Goal: Task Accomplishment & Management: Complete application form

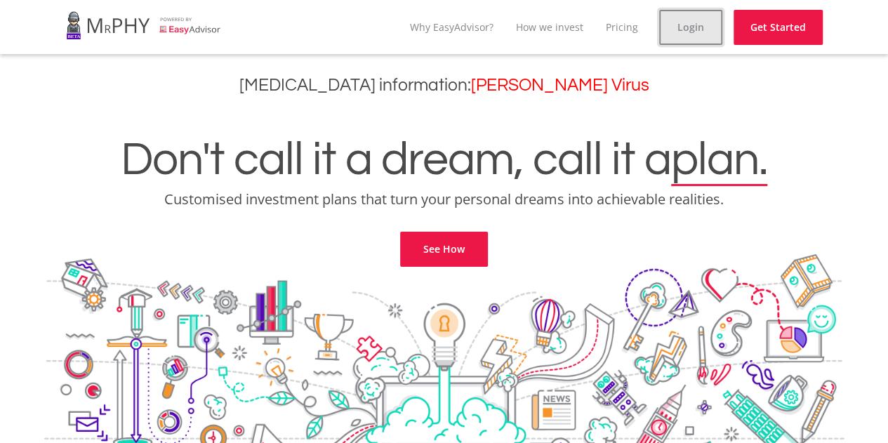
click at [684, 25] on link "Login" at bounding box center [690, 27] width 63 height 35
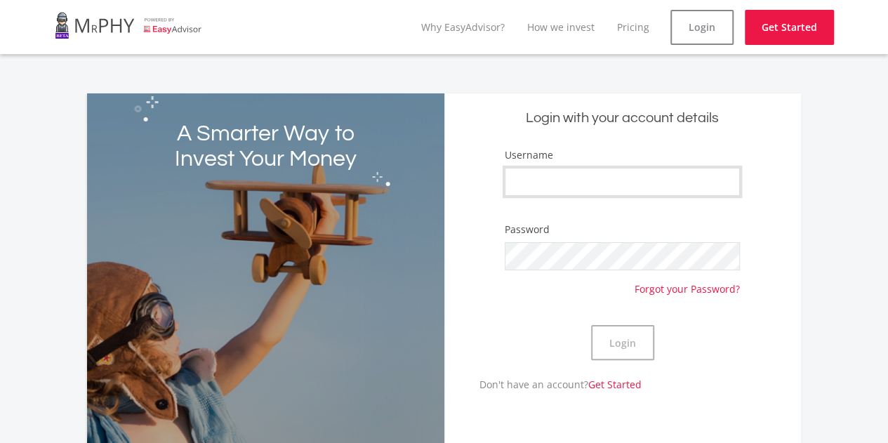
click at [648, 194] on input "Username" at bounding box center [622, 182] width 235 height 28
type input "dineosandra"
click at [622, 336] on button "Login" at bounding box center [622, 342] width 63 height 35
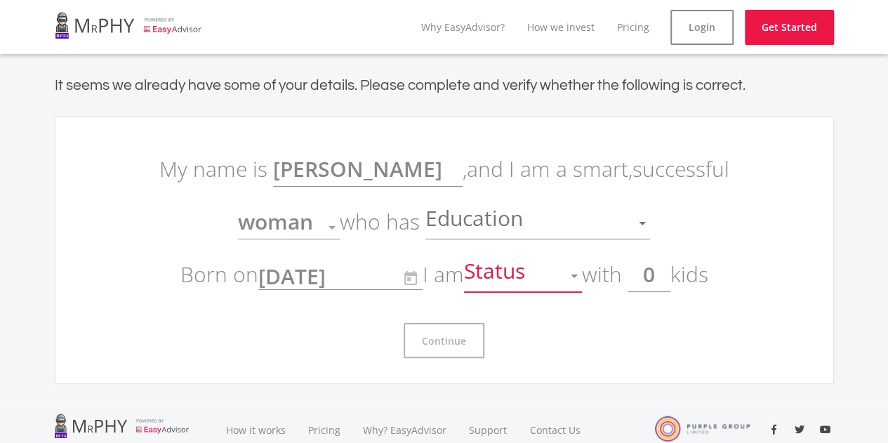
click at [576, 275] on div at bounding box center [574, 276] width 7 height 4
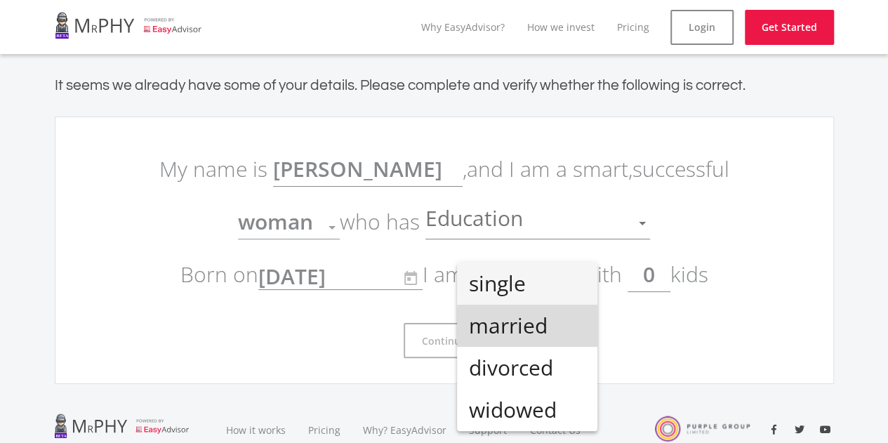
click at [564, 331] on span "married" at bounding box center [527, 326] width 118 height 42
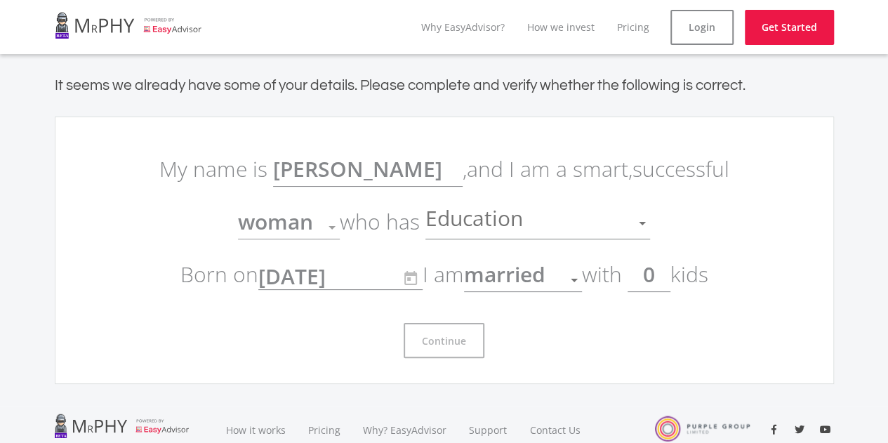
click at [657, 272] on input "0" at bounding box center [649, 274] width 43 height 35
type input "1"
click at [597, 216] on div "Education" at bounding box center [527, 223] width 204 height 27
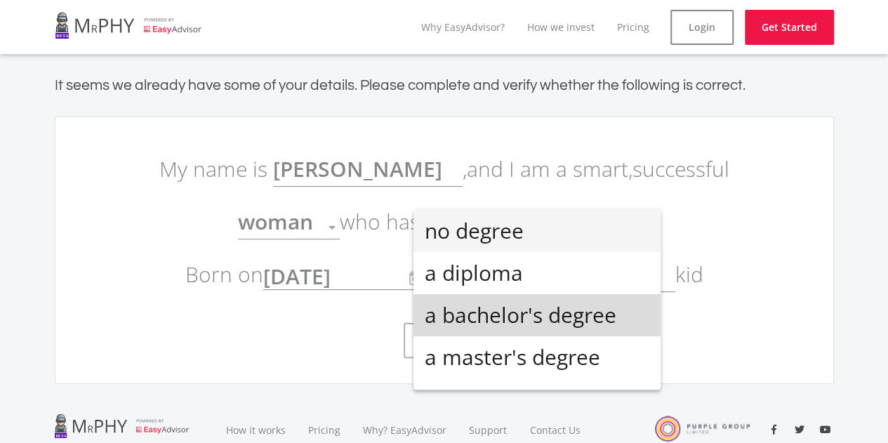
click at [578, 326] on span "a bachelor's degree" at bounding box center [537, 315] width 225 height 42
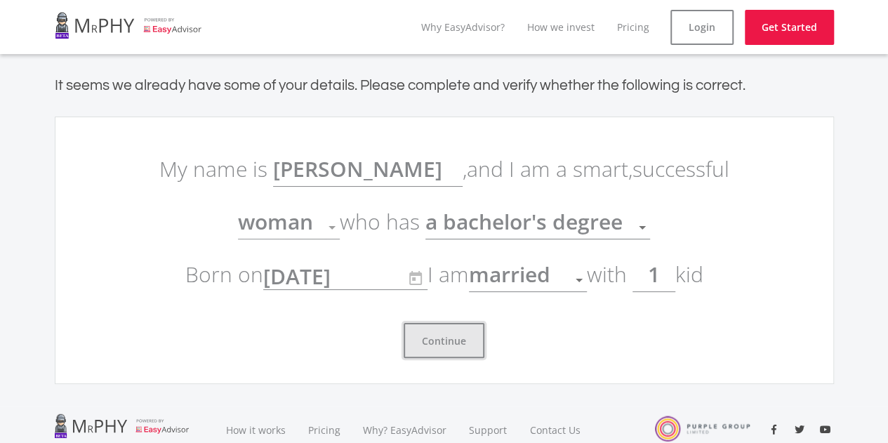
click at [455, 348] on button "Continue" at bounding box center [444, 340] width 81 height 35
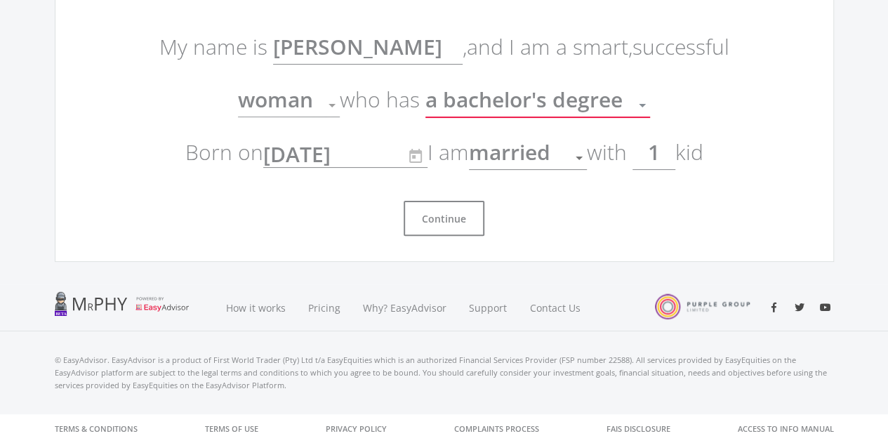
click at [536, 109] on span "a bachelor's degree" at bounding box center [523, 99] width 197 height 29
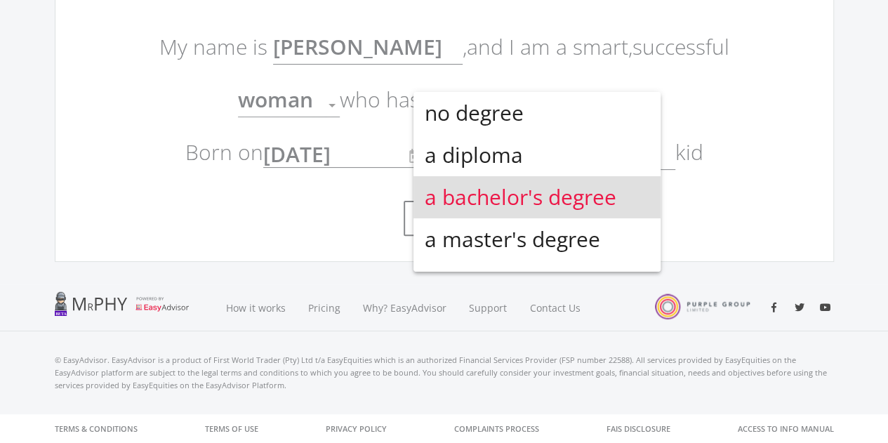
scroll to position [31, 0]
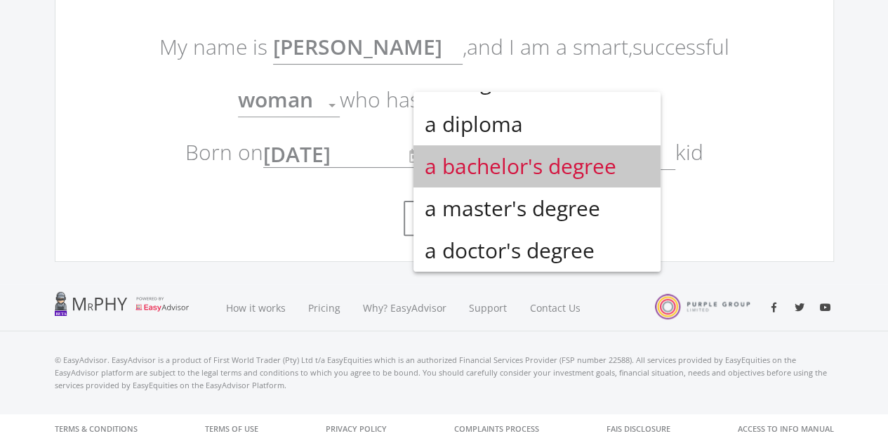
click at [541, 174] on span "a bachelor's degree" at bounding box center [537, 166] width 225 height 42
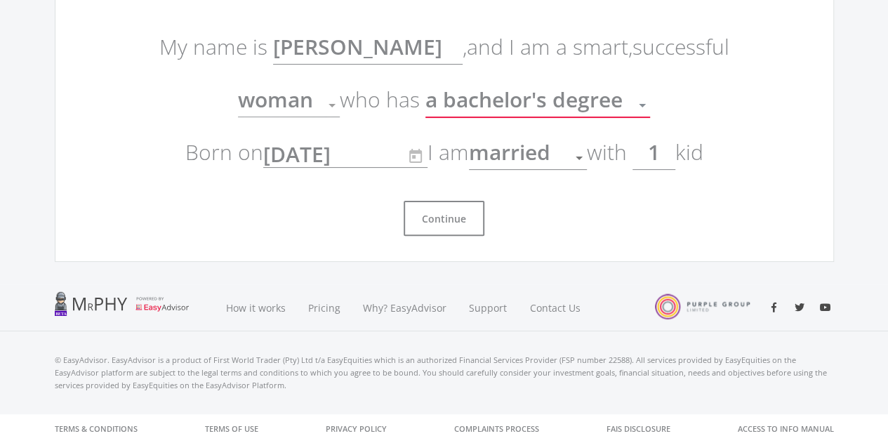
click at [303, 98] on span "woman" at bounding box center [275, 99] width 75 height 29
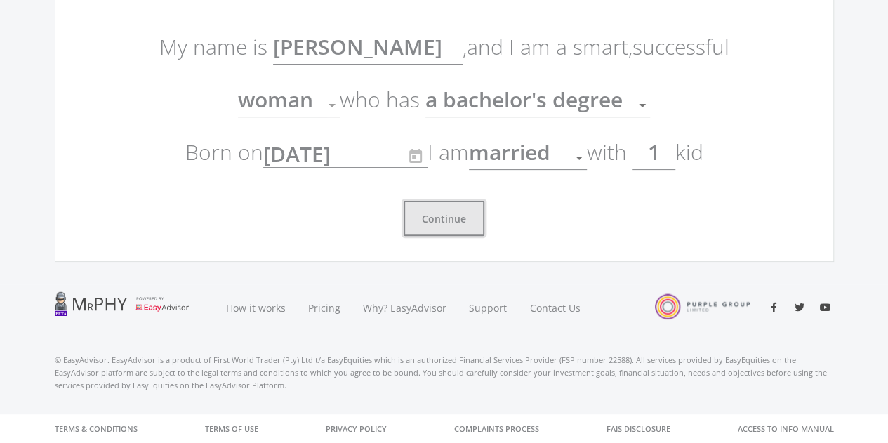
click at [457, 223] on button "Continue" at bounding box center [444, 218] width 81 height 35
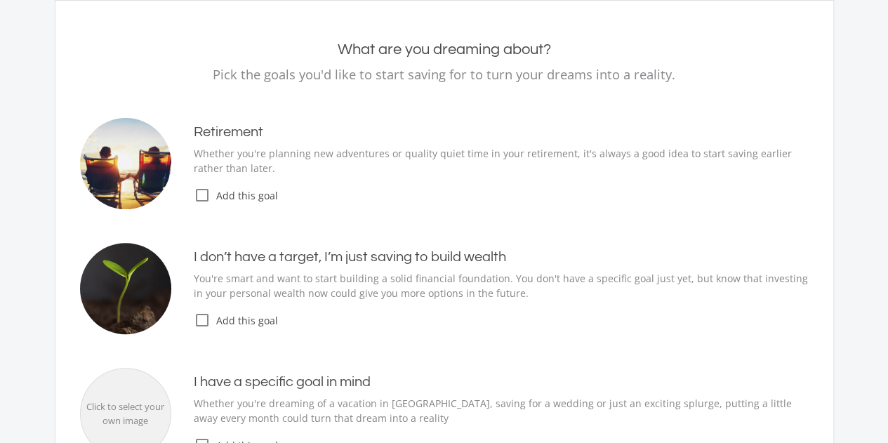
click at [206, 195] on icon "check_box_outline_blank" at bounding box center [202, 195] width 17 height 17
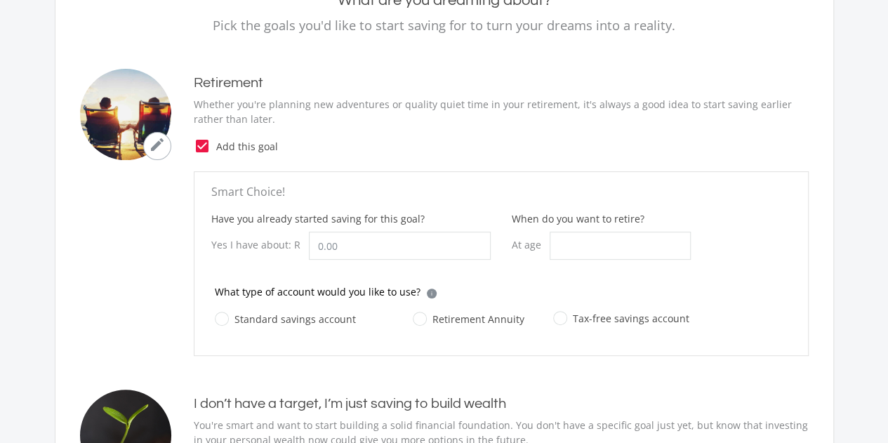
scroll to position [168, 0]
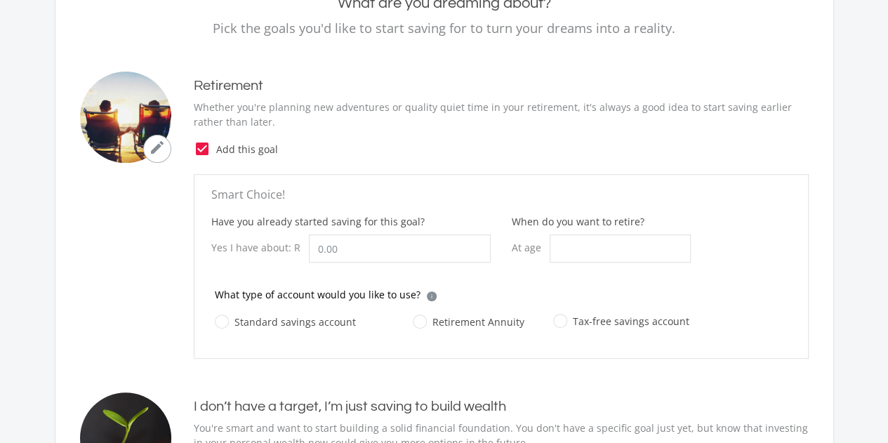
click at [560, 318] on label "Tax-free savings account" at bounding box center [621, 321] width 136 height 18
click at [560, 318] on input "Tax-free savings account" at bounding box center [607, 329] width 136 height 28
radio input "true"
click at [416, 320] on label "Retirement Annuity" at bounding box center [469, 322] width 112 height 18
click at [416, 320] on input "Retirement Annuity" at bounding box center [455, 330] width 112 height 28
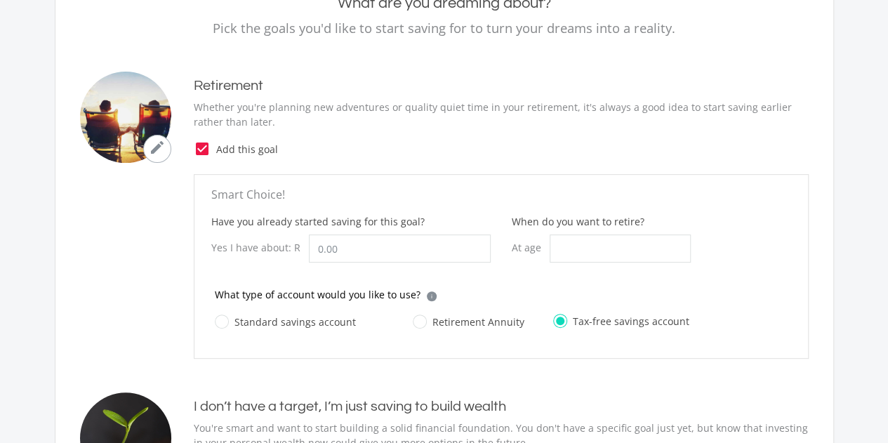
radio input "true"
radio input "false"
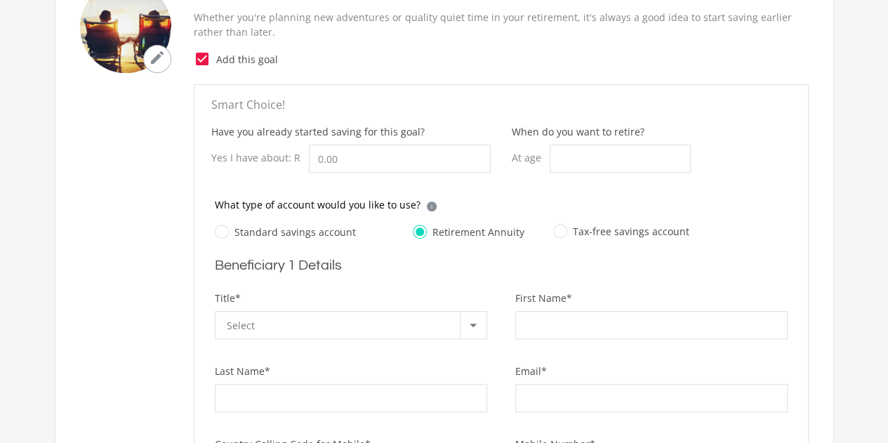
scroll to position [258, 0]
click at [585, 150] on input "When do you want to retire?" at bounding box center [620, 159] width 141 height 28
type input "55"
click at [475, 324] on div at bounding box center [473, 326] width 7 height 4
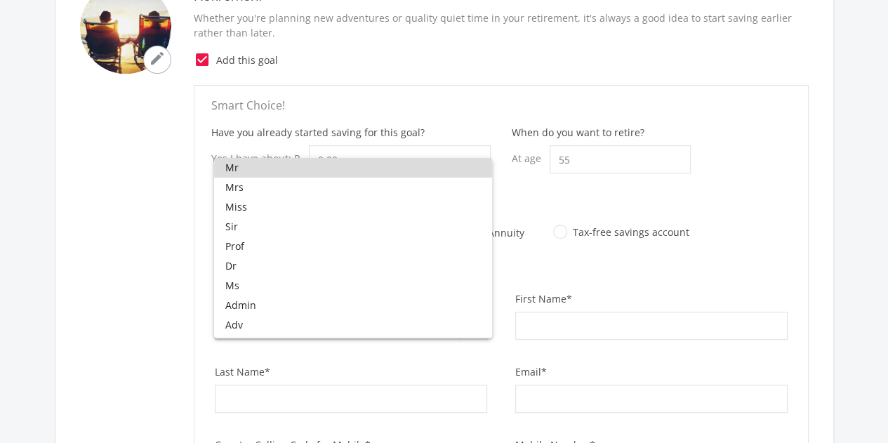
click at [390, 169] on span "Mr" at bounding box center [352, 168] width 255 height 20
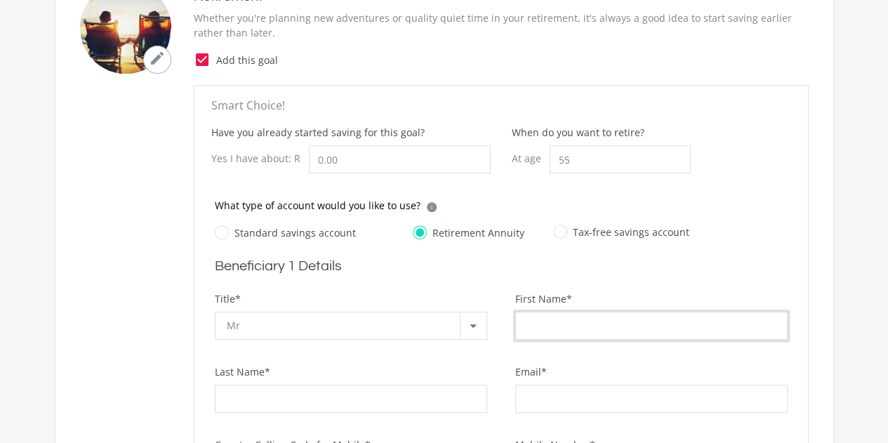
click at [553, 326] on input "First Name*" at bounding box center [651, 326] width 272 height 28
type input "[PERSON_NAME]"
click at [365, 405] on input "Last Name*" at bounding box center [351, 399] width 272 height 28
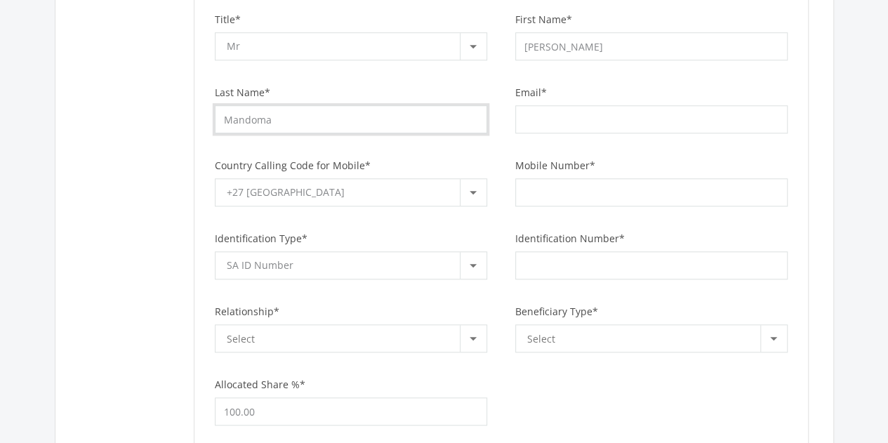
scroll to position [541, 0]
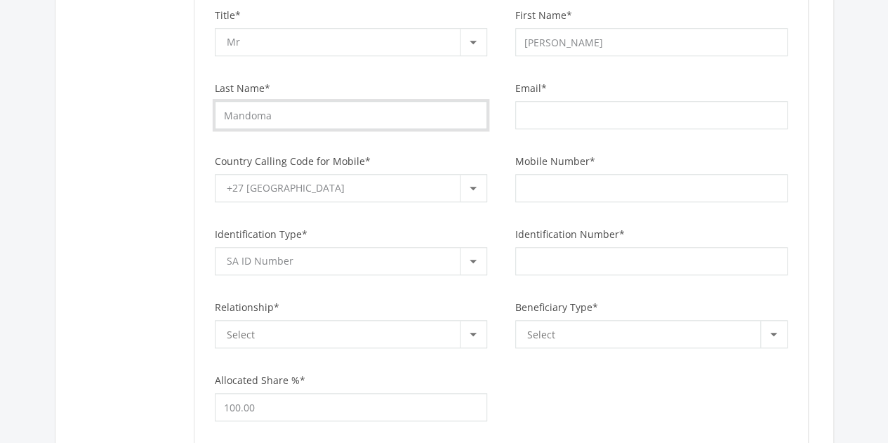
type input "Mandoma"
click at [572, 114] on input "Email*" at bounding box center [651, 115] width 272 height 28
type input "[EMAIL_ADDRESS][DOMAIN_NAME]"
type input "0605587515"
click at [437, 251] on div "SA ID Number" at bounding box center [343, 261] width 233 height 27
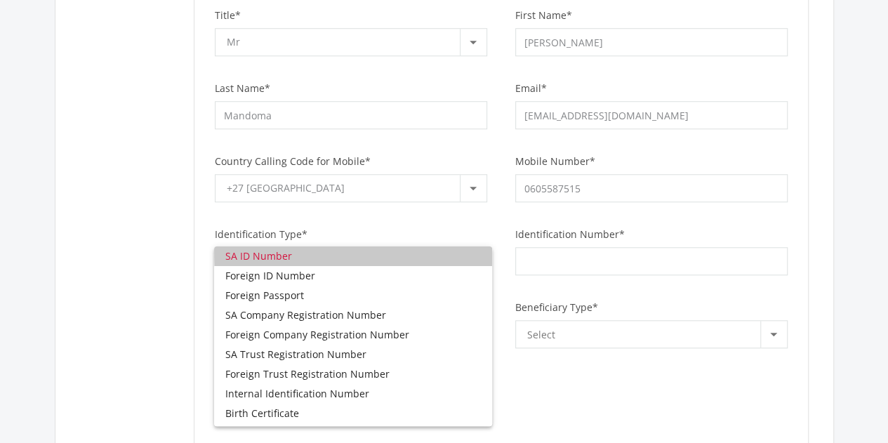
click at [437, 251] on span "SA ID Number" at bounding box center [352, 256] width 255 height 20
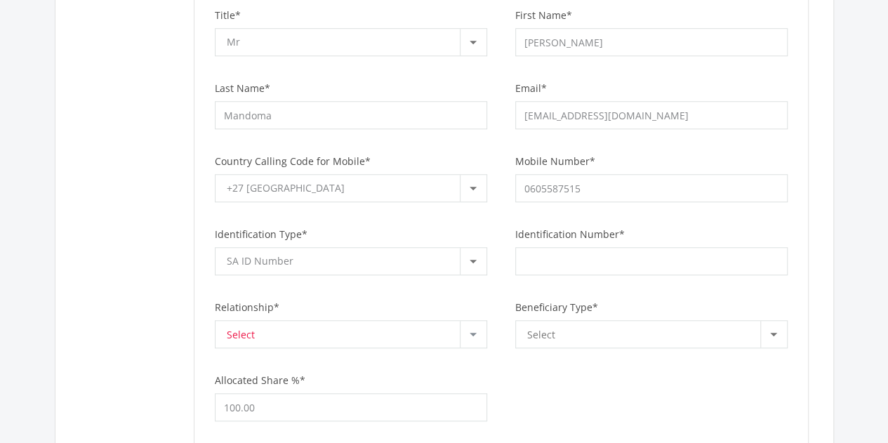
click at [402, 329] on div "Select" at bounding box center [343, 334] width 233 height 27
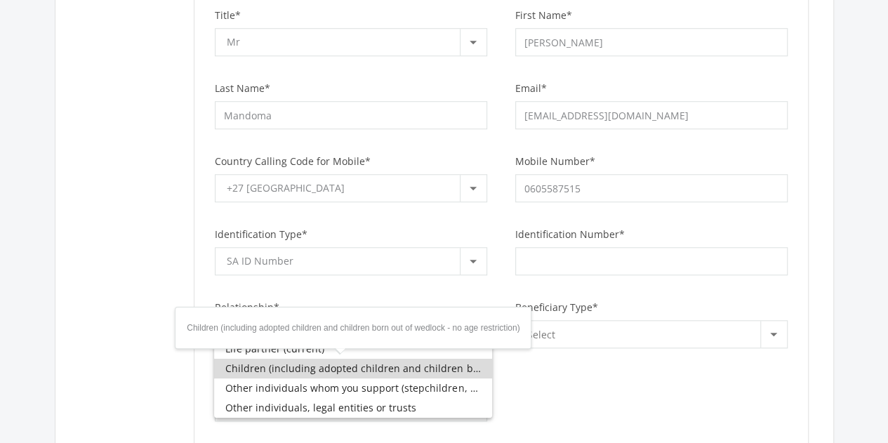
click at [438, 361] on span "Children (including adopted children and children born out of wedlock - no age …" at bounding box center [352, 369] width 255 height 20
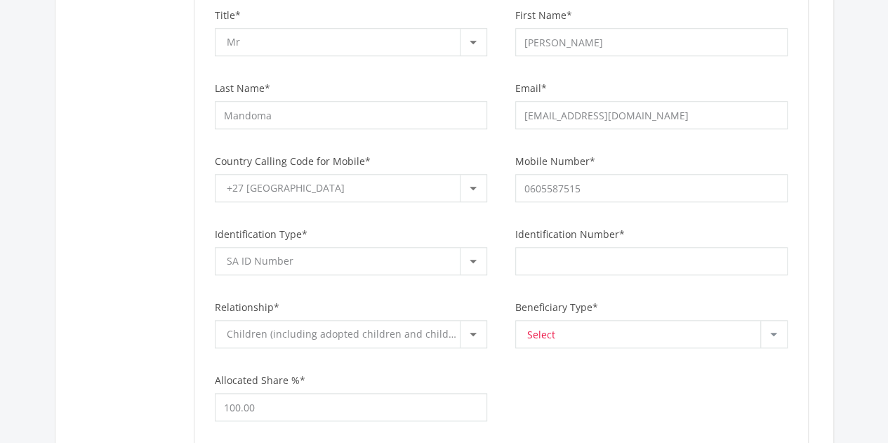
click at [609, 324] on div "Select" at bounding box center [643, 334] width 233 height 27
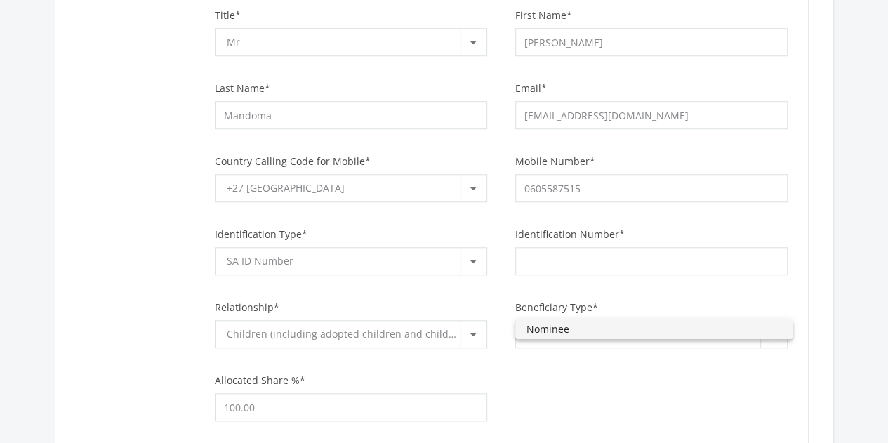
click at [609, 324] on span "Nominee" at bounding box center [654, 329] width 255 height 20
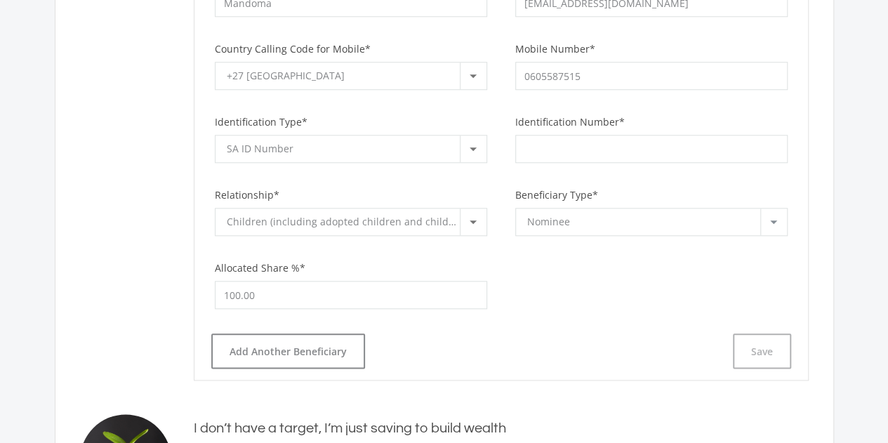
scroll to position [651, 0]
click at [555, 145] on input "Identification Number*" at bounding box center [651, 152] width 272 height 28
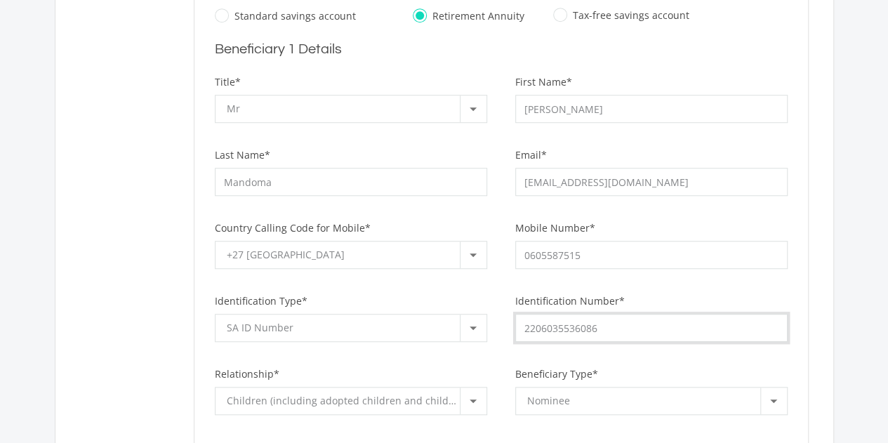
scroll to position [474, 0]
type input "2206035536086"
click at [598, 110] on input "[PERSON_NAME]" at bounding box center [651, 109] width 272 height 28
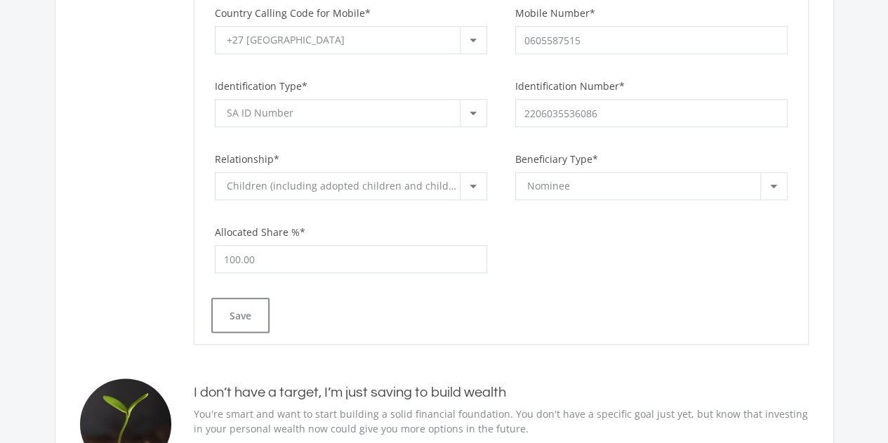
scroll to position [704, 0]
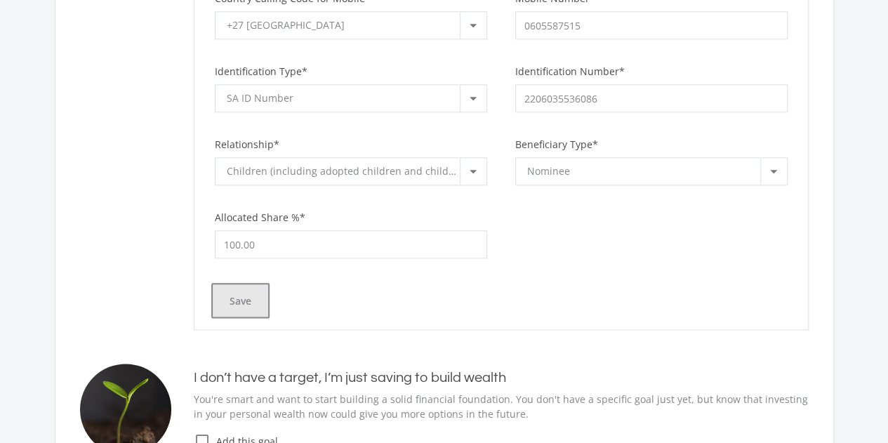
type input "[PERSON_NAME]"
click at [245, 298] on button "Save" at bounding box center [240, 300] width 58 height 35
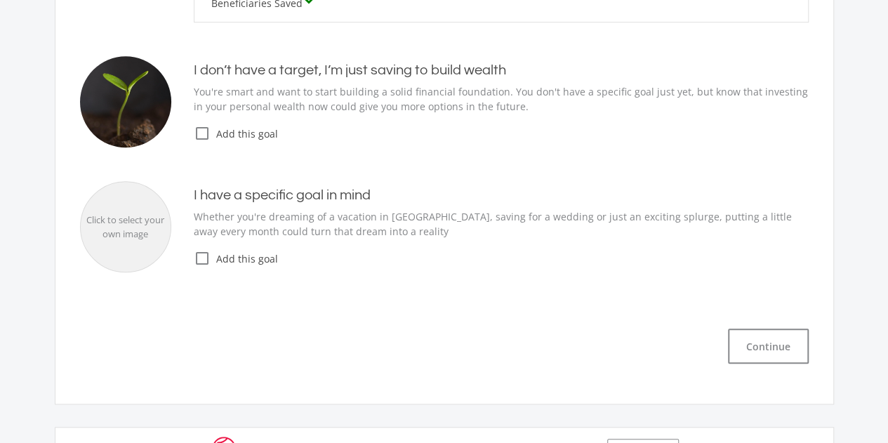
scroll to position [526, 0]
click at [200, 131] on icon "check_box_outline_blank" at bounding box center [202, 132] width 17 height 17
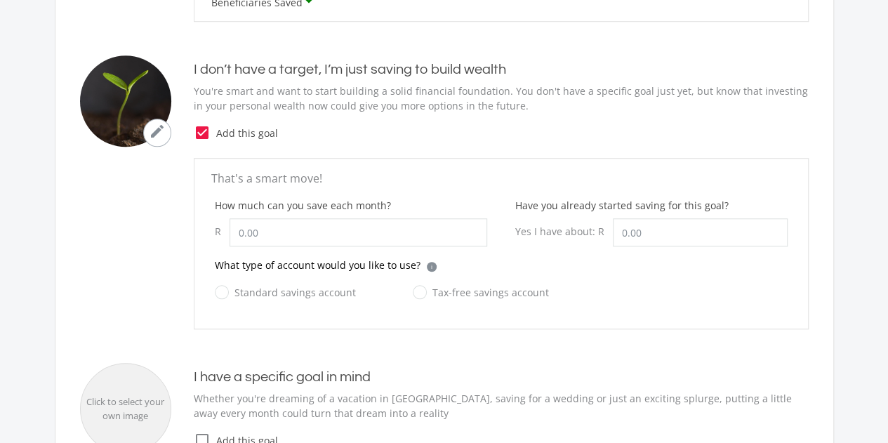
click at [200, 131] on icon "check_box" at bounding box center [202, 132] width 17 height 17
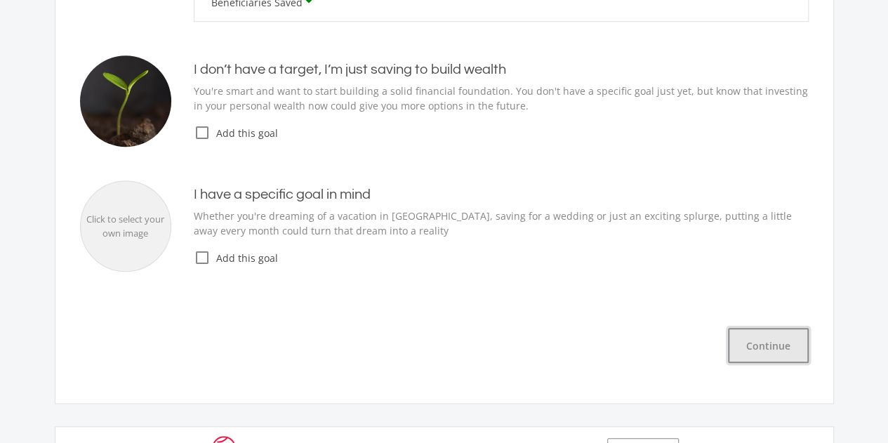
click at [775, 340] on button "Continue" at bounding box center [768, 345] width 81 height 35
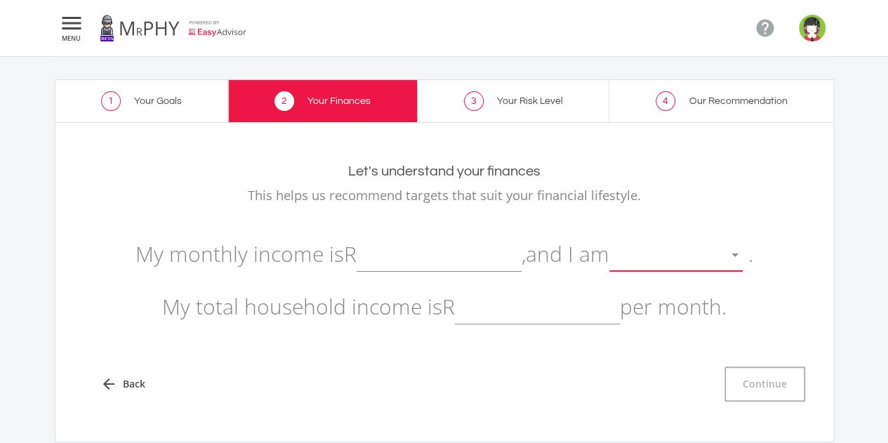
click at [674, 256] on div at bounding box center [665, 255] width 112 height 27
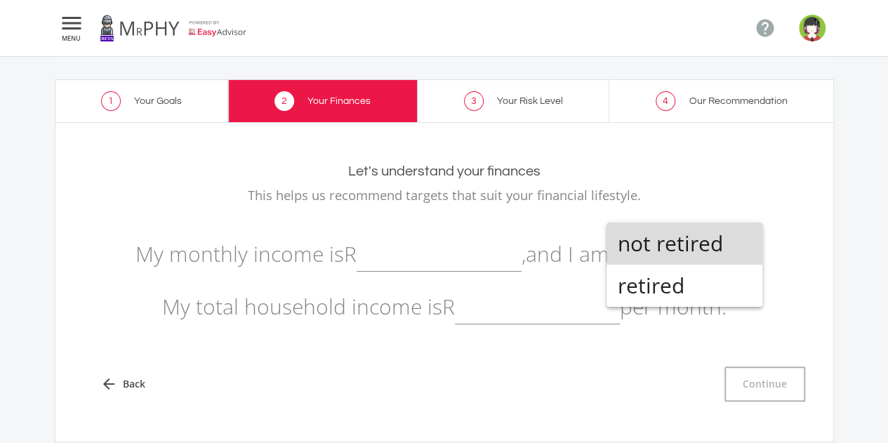
click at [701, 236] on span "not retired" at bounding box center [684, 244] width 133 height 42
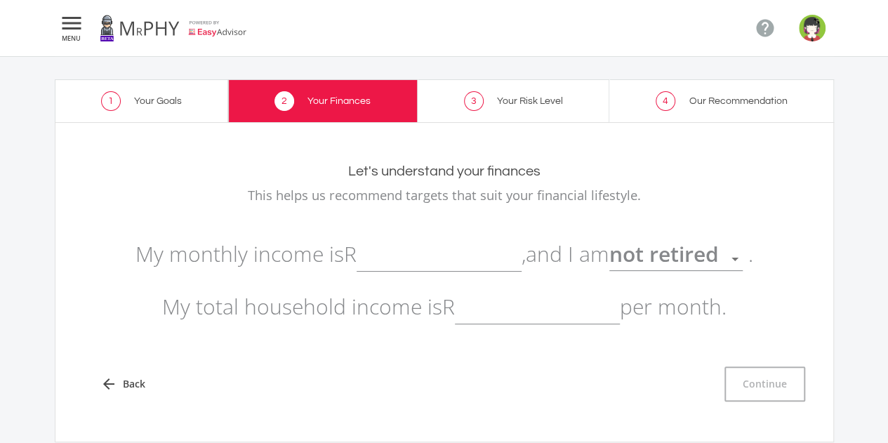
click at [505, 314] on input "text" at bounding box center [537, 306] width 165 height 35
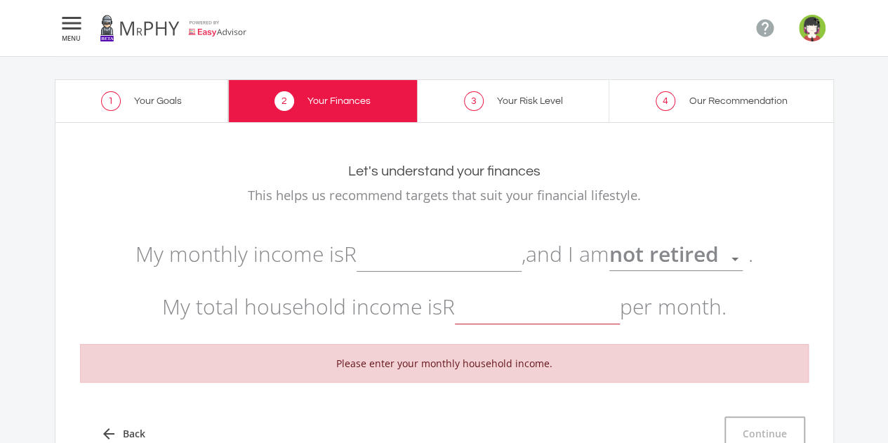
click at [403, 256] on input "text" at bounding box center [439, 254] width 165 height 35
type input "48,200.00"
click at [487, 307] on input "text" at bounding box center [537, 306] width 165 height 35
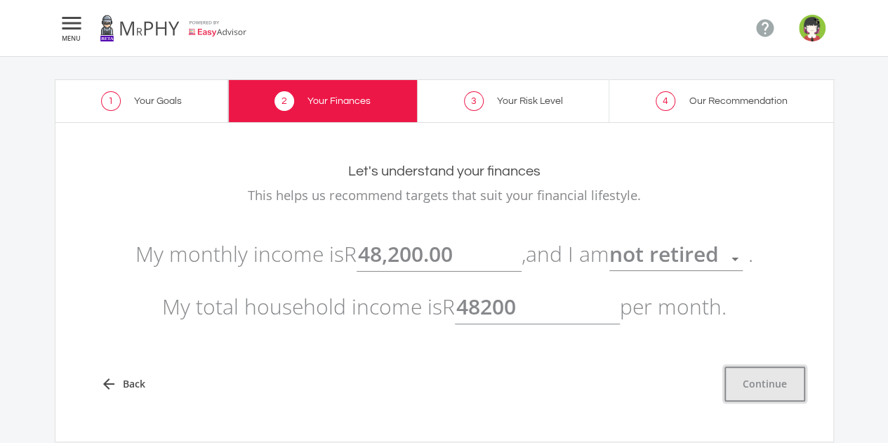
type input "48,200.00"
click at [786, 381] on button "Continue" at bounding box center [764, 383] width 81 height 35
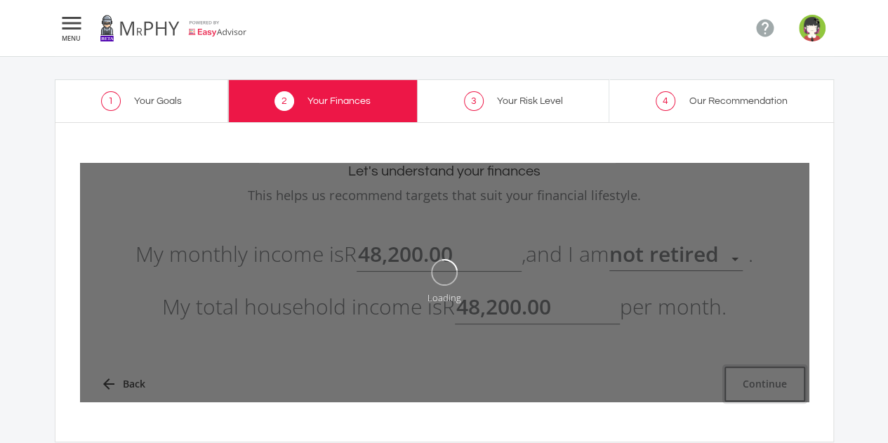
type input "48200"
type input "48,200.00"
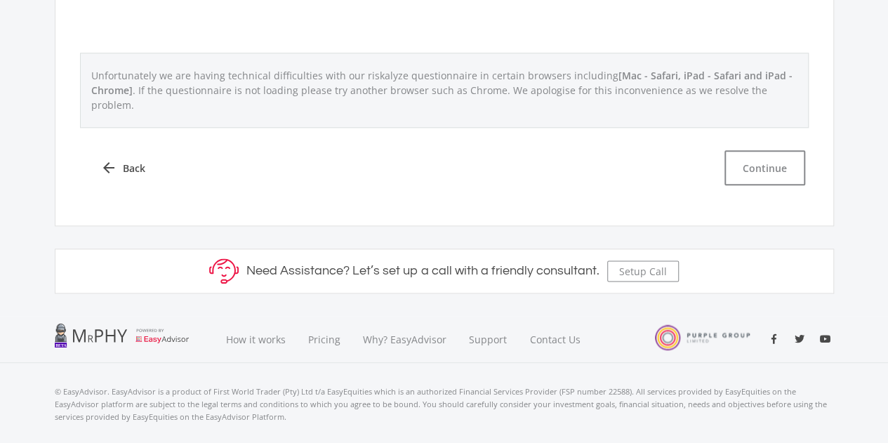
scroll to position [776, 0]
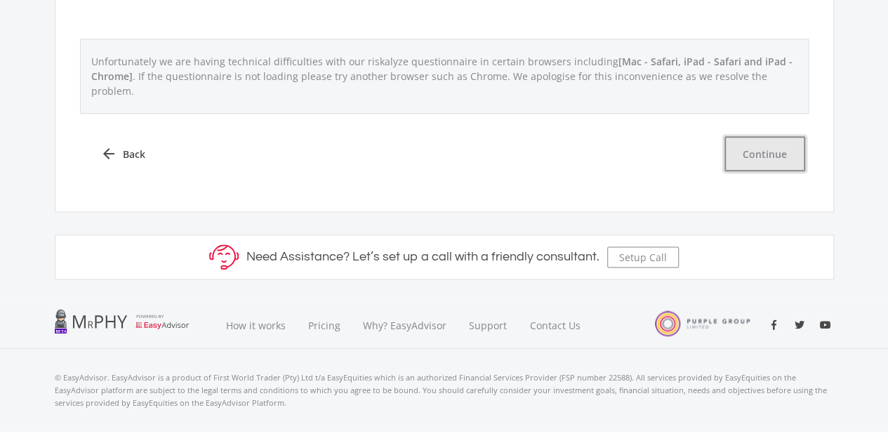
click at [769, 136] on button "Continue" at bounding box center [764, 153] width 81 height 35
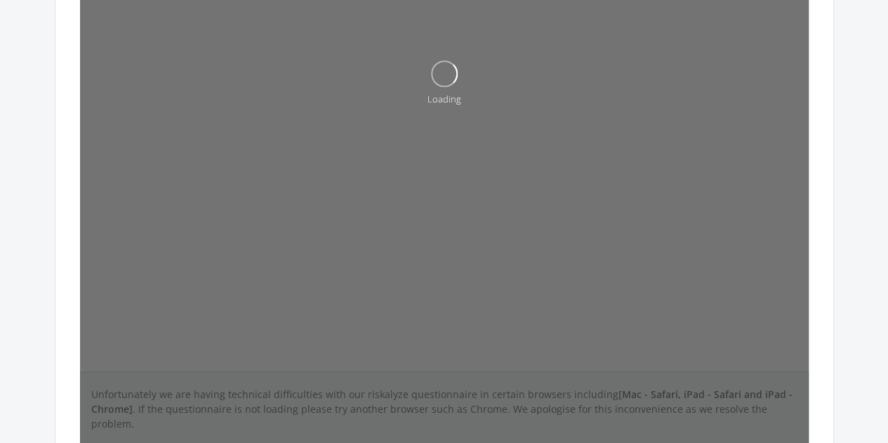
scroll to position [442, 0]
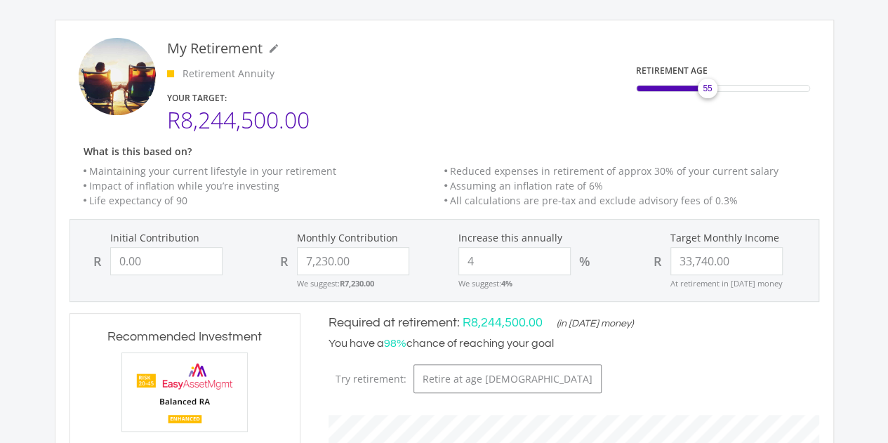
scroll to position [191, 0]
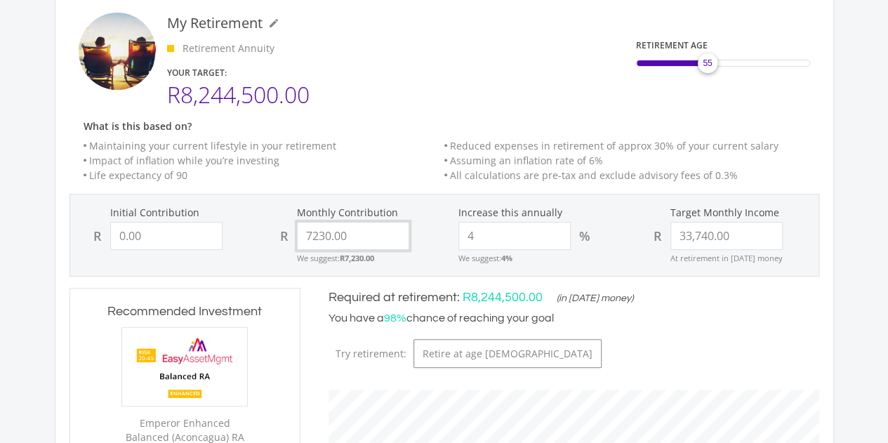
click at [345, 230] on input "7230.00" at bounding box center [353, 236] width 112 height 28
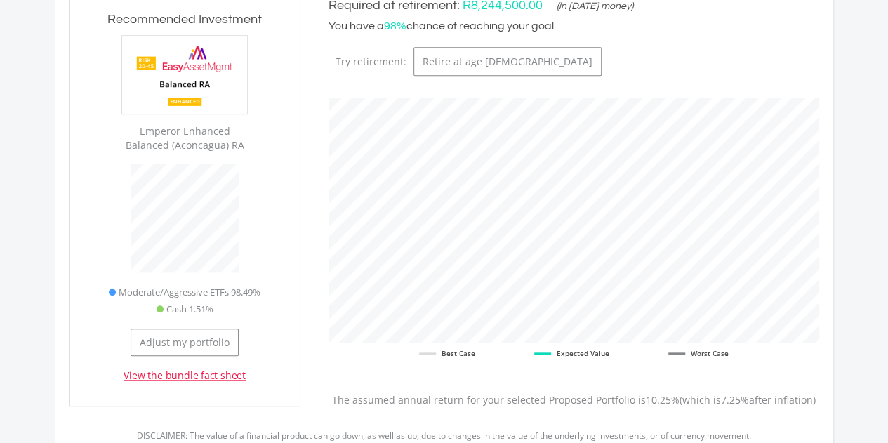
scroll to position [483, 0]
click at [170, 371] on link "View the bundle fact sheet" at bounding box center [185, 376] width 122 height 14
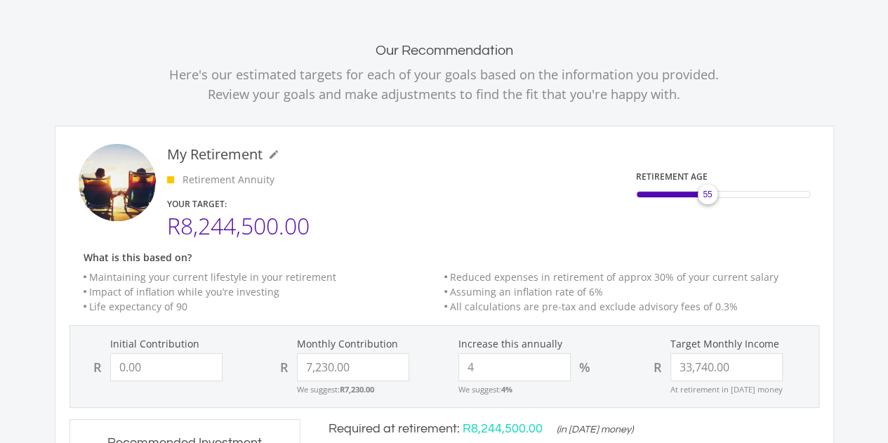
scroll to position [60, 0]
drag, startPoint x: 361, startPoint y: 369, endPoint x: 275, endPoint y: 366, distance: 85.7
click at [275, 366] on div "R 7230.00" at bounding box center [351, 366] width 159 height 28
type input "1000"
type input "0"
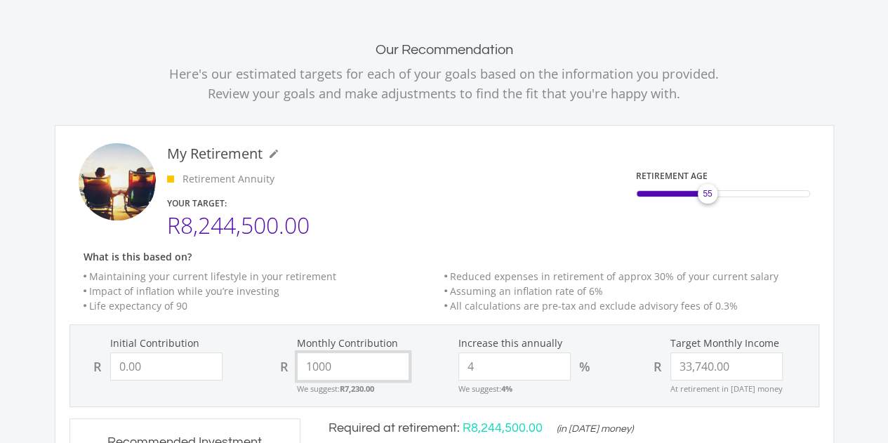
type input "33740"
type input "0.00"
type input "33,740.00"
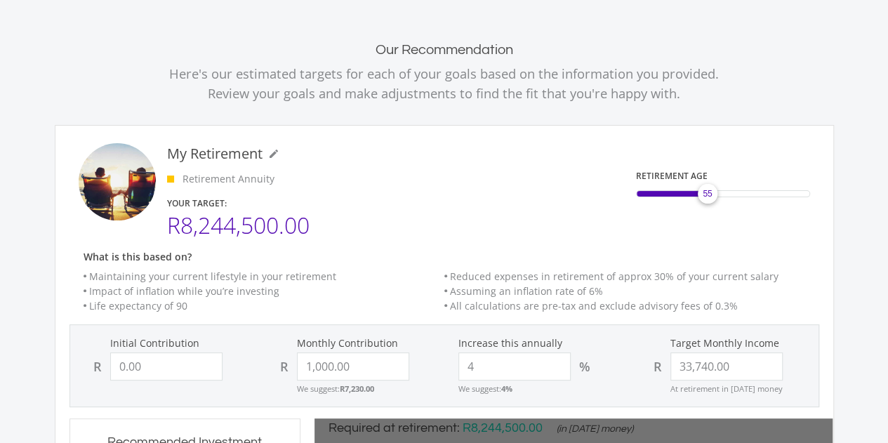
click at [376, 290] on li "Impact of inflation while you’re investing" at bounding box center [264, 291] width 361 height 15
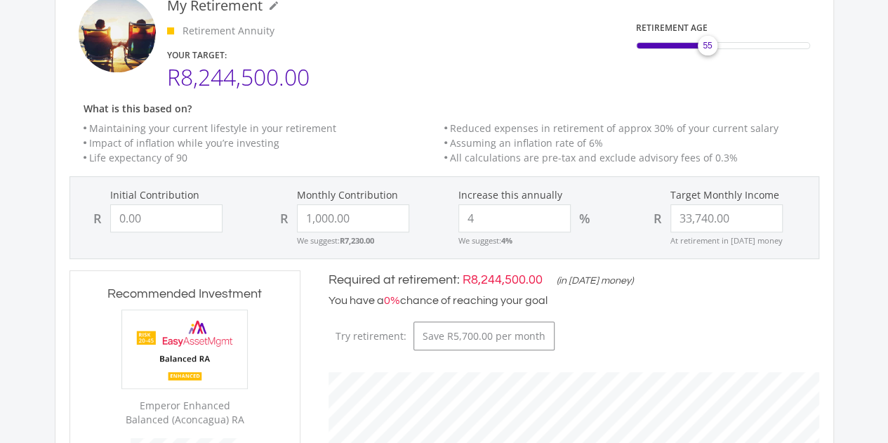
scroll to position [209, 0]
click at [449, 213] on div "Increase this annually 4 % We suggest: 4%" at bounding box center [537, 216] width 187 height 59
click at [373, 205] on input "1000.00" at bounding box center [353, 218] width 112 height 28
type input "1,000.00"
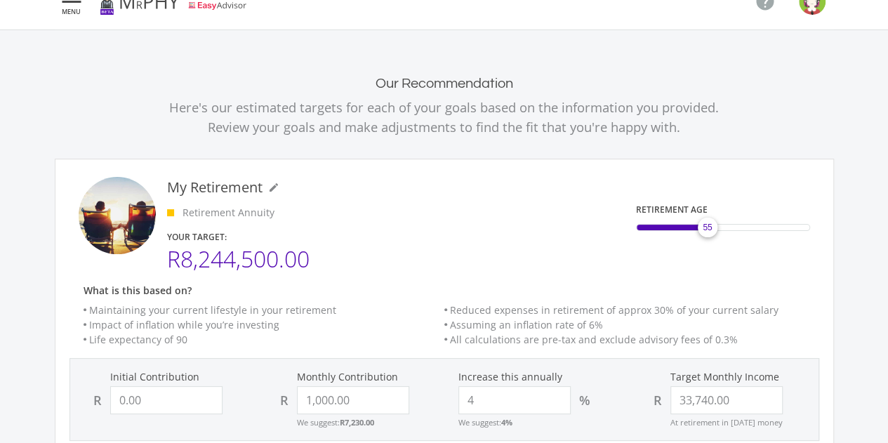
scroll to position [28, 0]
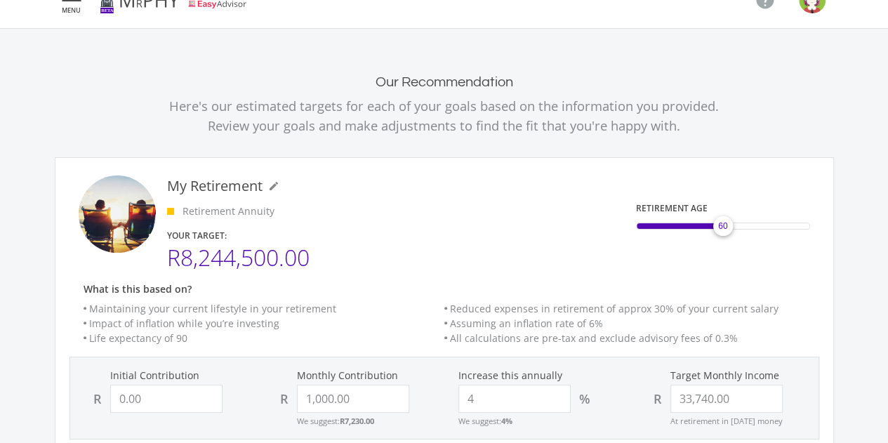
drag, startPoint x: 708, startPoint y: 222, endPoint x: 724, endPoint y: 221, distance: 15.5
click at [724, 221] on span "60" at bounding box center [722, 226] width 9 height 13
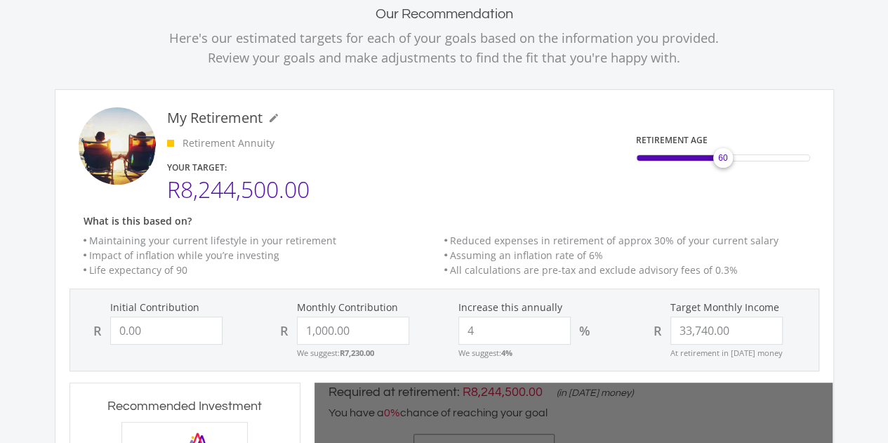
scroll to position [101, 0]
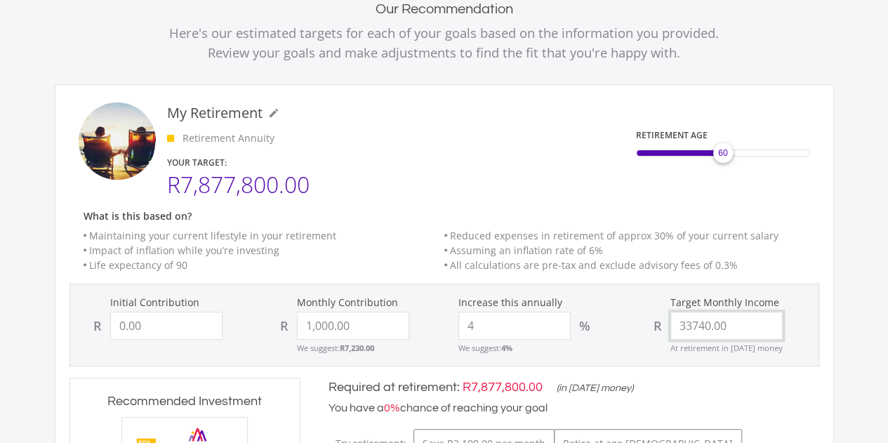
click at [755, 318] on input "33740.00" at bounding box center [726, 326] width 112 height 28
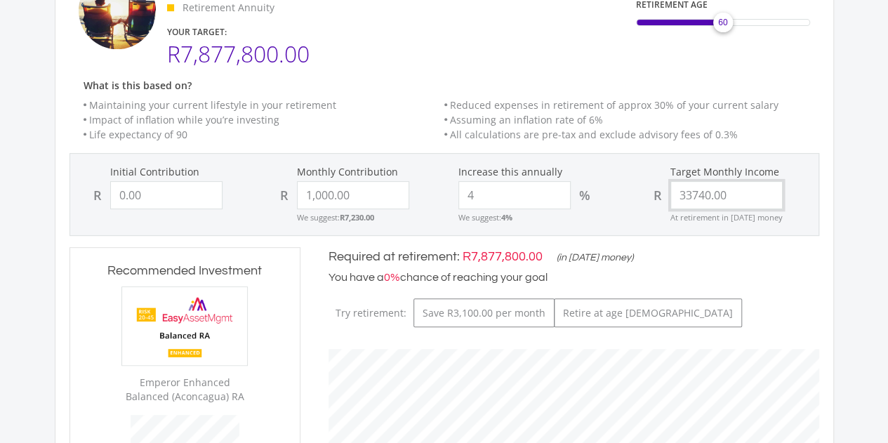
scroll to position [234, 0]
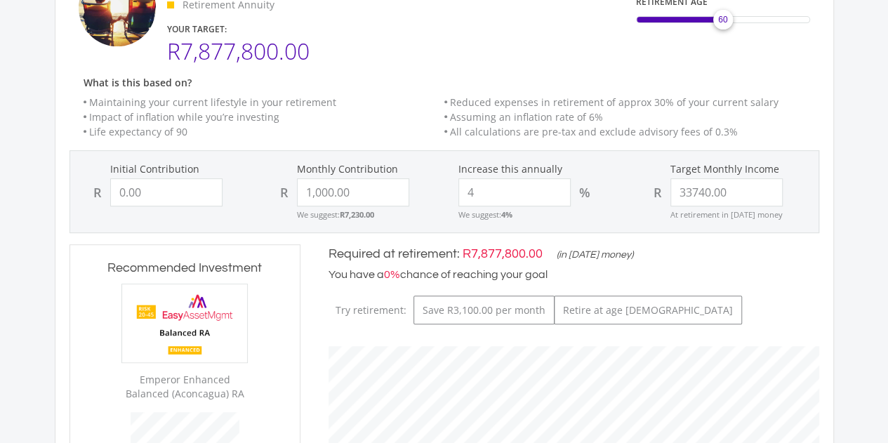
type input "33,740.00"
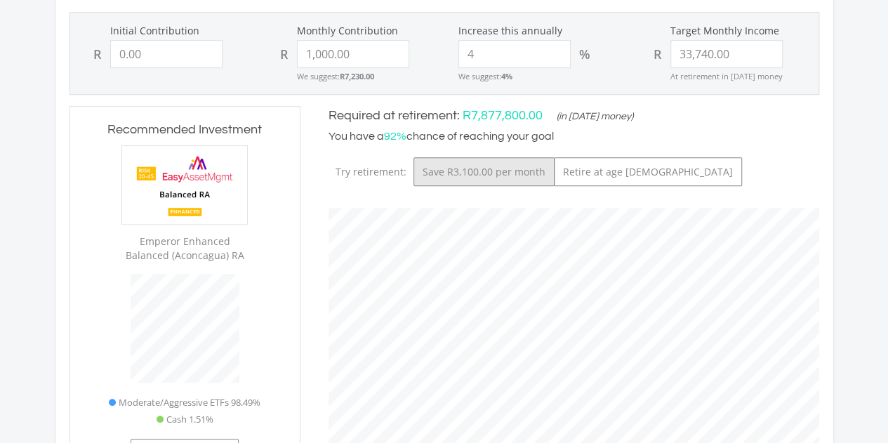
scroll to position [423, 518]
click at [482, 169] on button "Save R3,100.00 per month" at bounding box center [483, 171] width 141 height 29
type input "0"
type input "3100"
type input "33740"
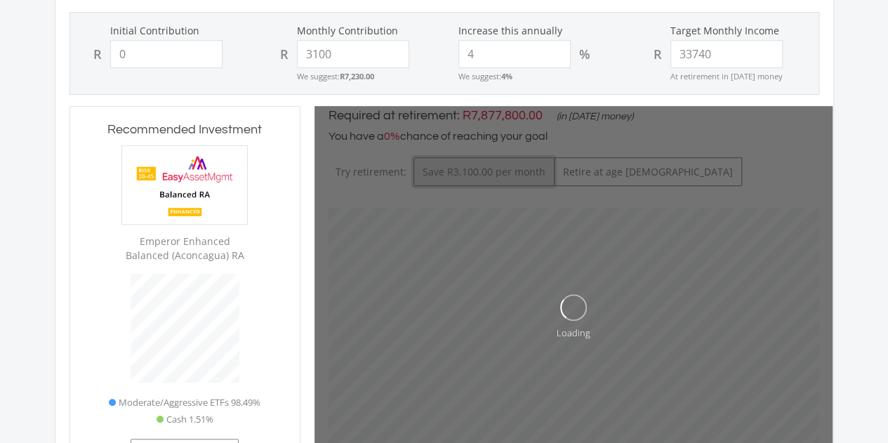
type input "0.00"
type input "3,100.00"
type input "33,740.00"
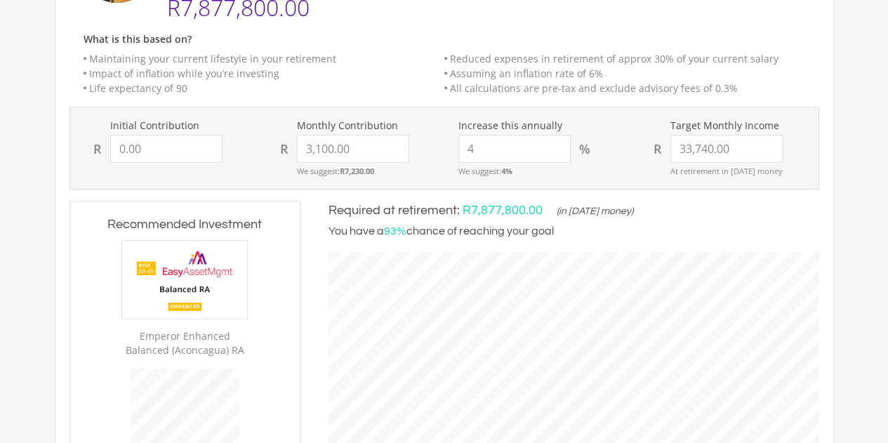
scroll to position [206, 0]
